Goal: Navigation & Orientation: Find specific page/section

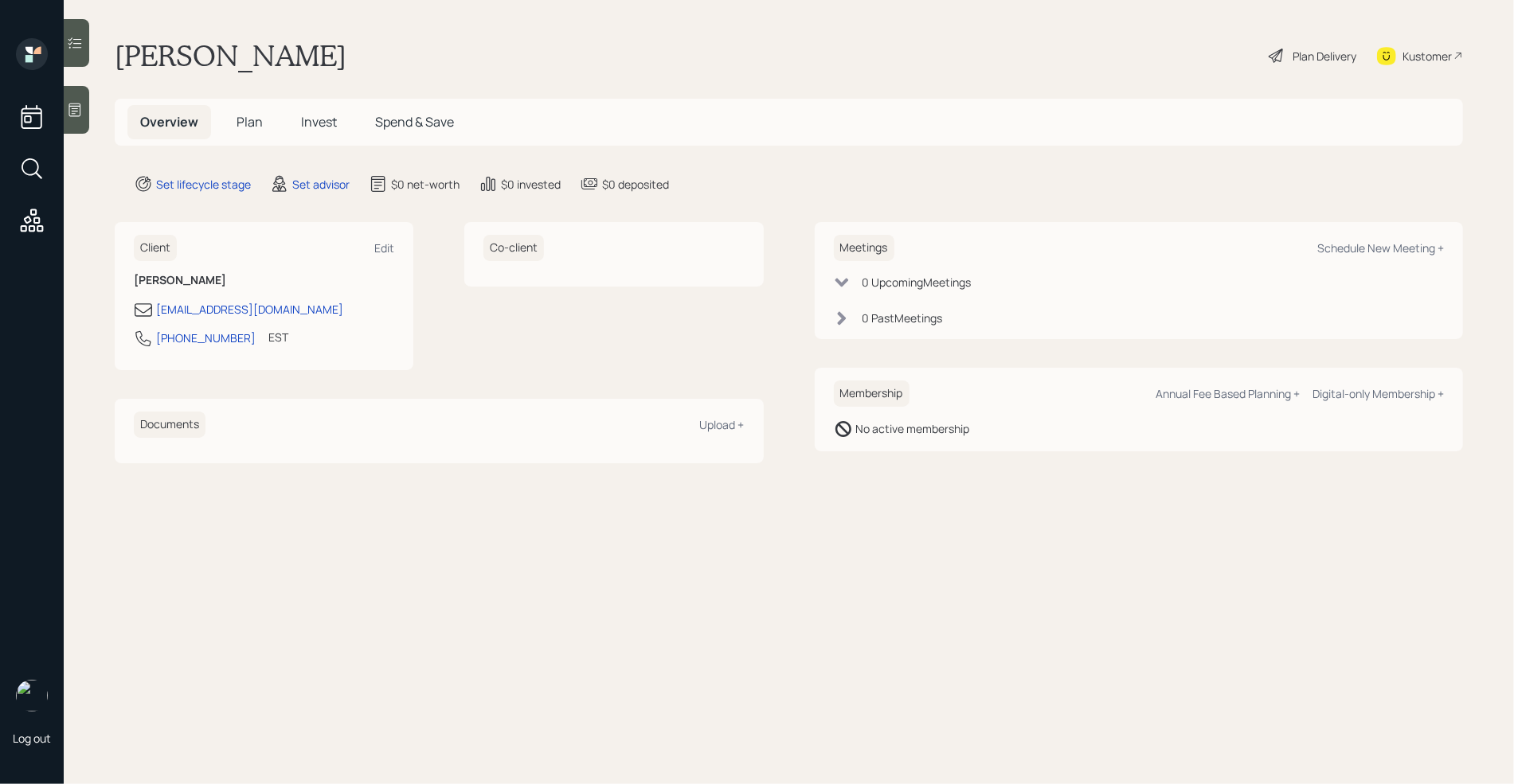
click at [1433, 57] on div "Kustomer" at bounding box center [1427, 56] width 50 height 17
